Goal: Transaction & Acquisition: Purchase product/service

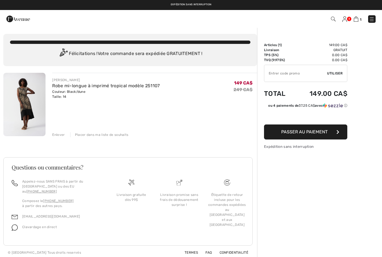
click at [287, 136] on button "Passer au paiement" at bounding box center [305, 131] width 83 height 15
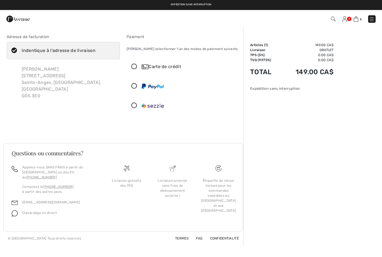
click at [135, 66] on icon at bounding box center [134, 67] width 15 height 6
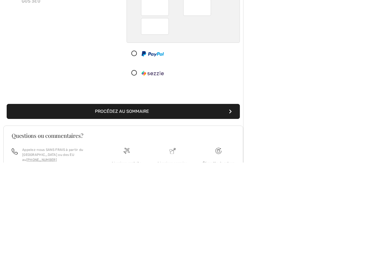
click at [139, 199] on button "Procédez au sommaire" at bounding box center [123, 206] width 233 height 15
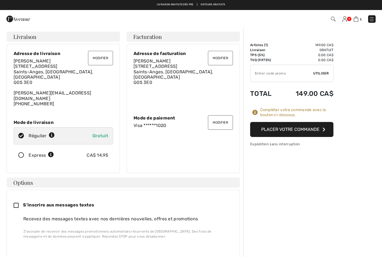
click at [99, 56] on button "Modifier" at bounding box center [100, 58] width 25 height 14
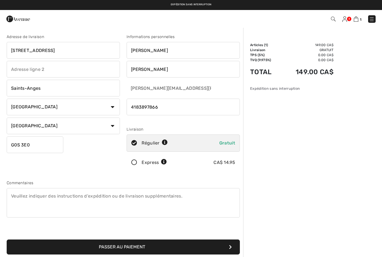
click at [21, 51] on input "[STREET_ADDRESS]" at bounding box center [63, 50] width 113 height 17
type input "[STREET_ADDRESS]"
click at [46, 88] on input "Saints-Anges" at bounding box center [63, 88] width 113 height 17
type input "Lac-Etchemin"
click at [31, 144] on input "G0S 3E0" at bounding box center [35, 144] width 57 height 17
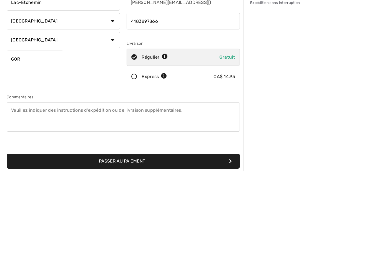
type input "G0R1S0"
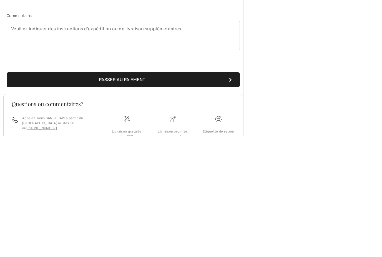
scroll to position [51, 0]
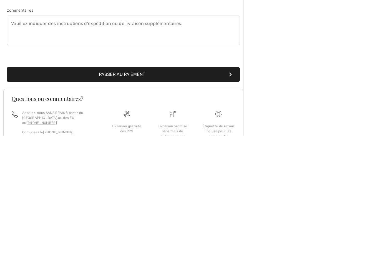
click at [42, 188] on button "Passer au paiement" at bounding box center [123, 195] width 233 height 15
type input "Claudia"
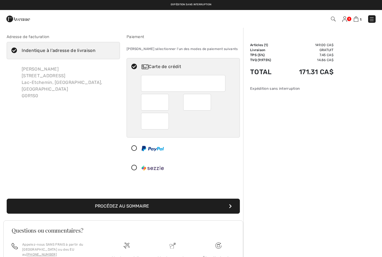
click at [151, 81] on div at bounding box center [183, 83] width 85 height 17
radio input "true"
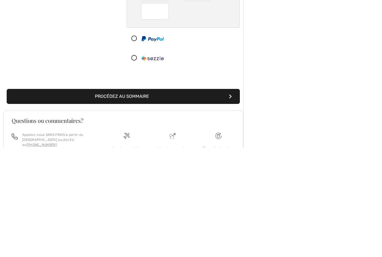
click at [125, 199] on button "Procédez au sommaire" at bounding box center [123, 206] width 233 height 15
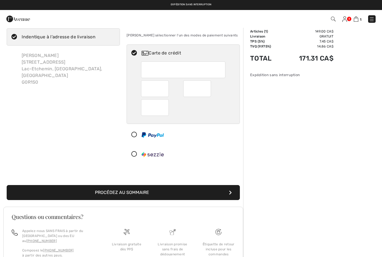
scroll to position [16, 0]
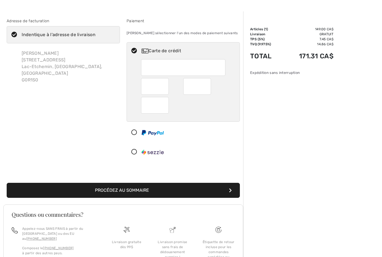
click at [134, 191] on button "Procédez au sommaire" at bounding box center [123, 190] width 233 height 15
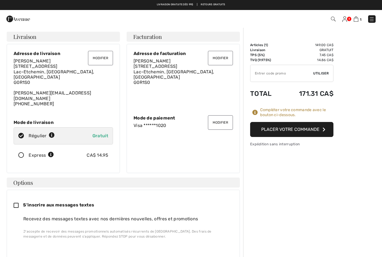
click at [301, 130] on button "Placer votre commande" at bounding box center [291, 129] width 83 height 15
